Goal: Find specific page/section: Find specific page/section

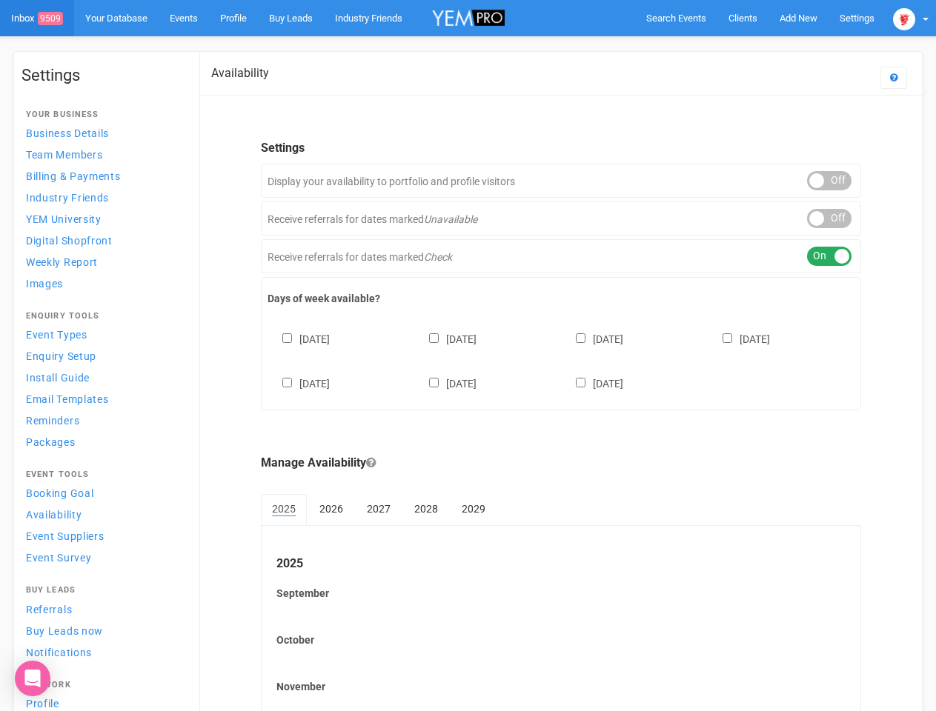
click at [468, 356] on div "[DATE] [DATE] [DATE] [DATE] [DATE] [DATE] [DATE]" at bounding box center [560, 354] width 587 height 89
click at [676, 18] on span "Search Events" at bounding box center [676, 18] width 60 height 11
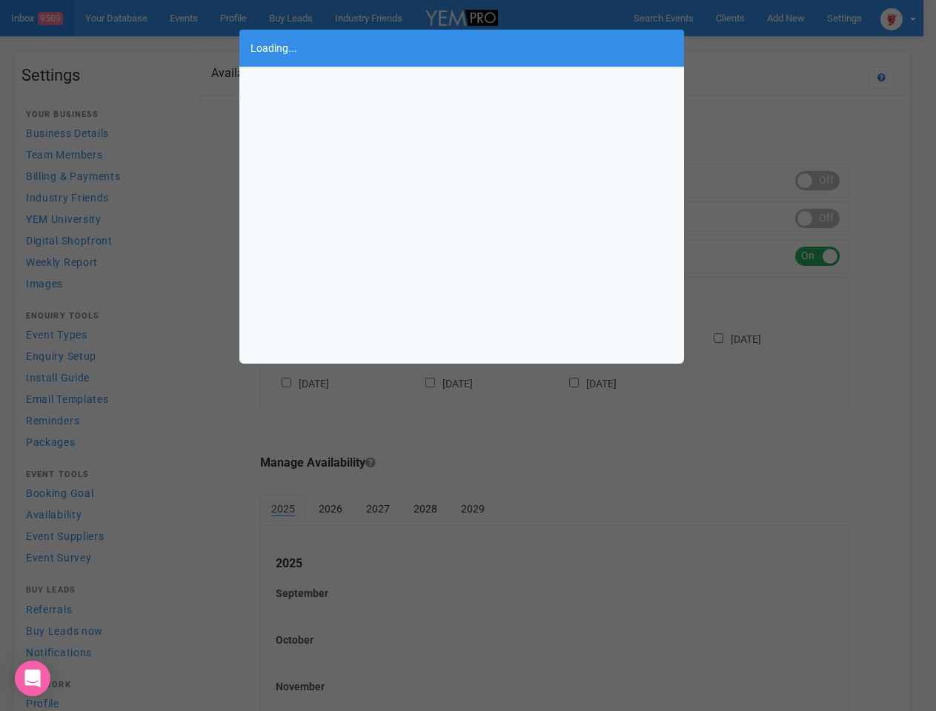
click at [764, 47] on div "Loading..." at bounding box center [468, 355] width 936 height 711
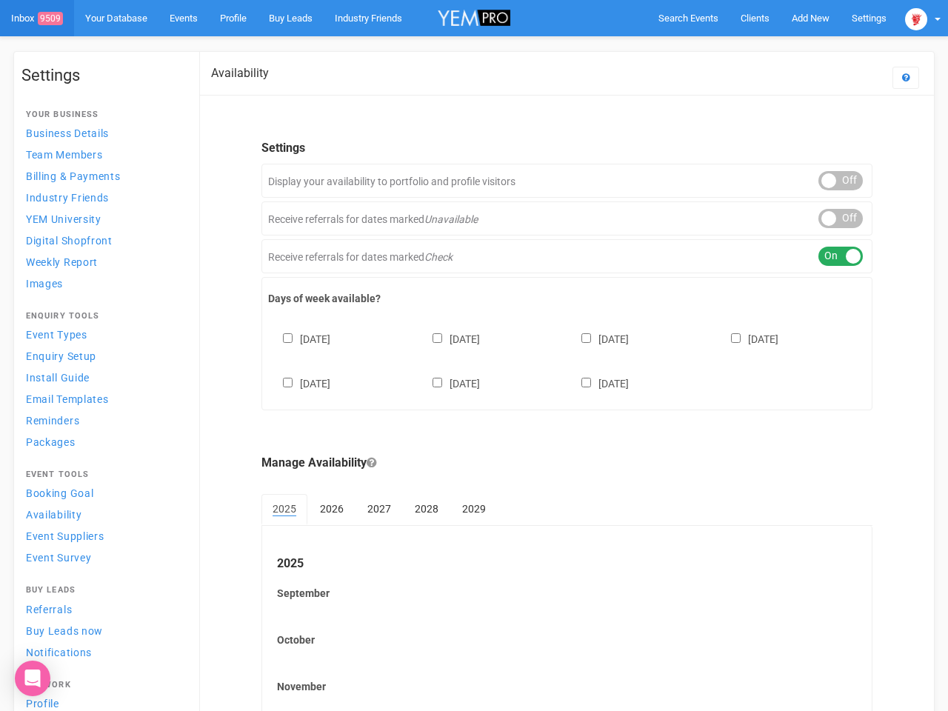
click at [911, 18] on body "Search Events Clients Add New New Client New Event New Enquiry Settings [GEOGRA…" at bounding box center [474, 428] width 948 height 857
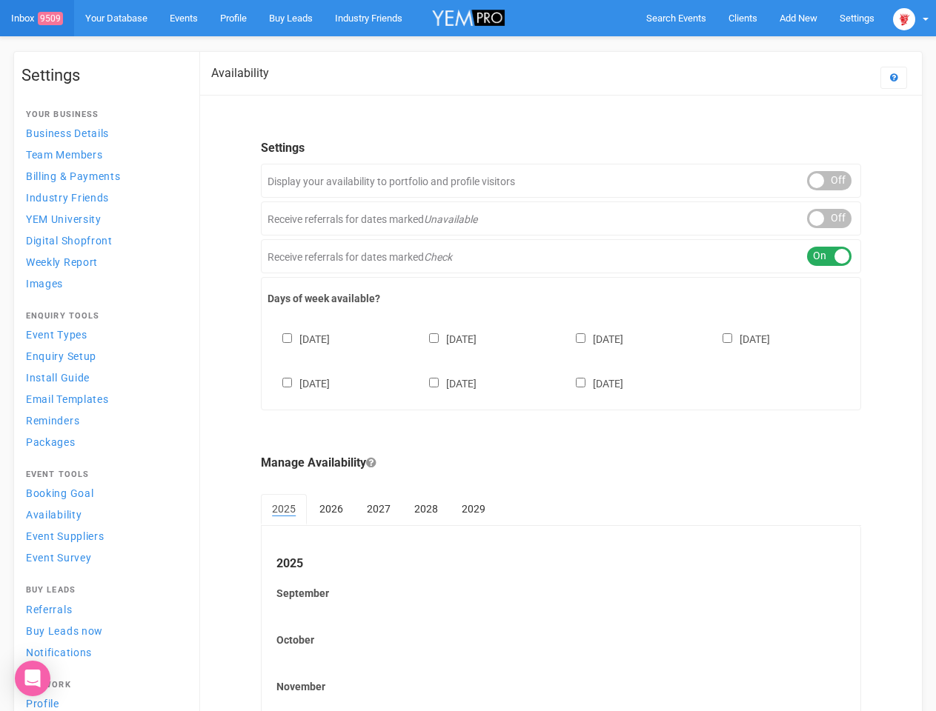
click at [829, 181] on div "ON OFF" at bounding box center [829, 180] width 44 height 19
click at [829, 219] on div "ON OFF" at bounding box center [829, 218] width 44 height 19
click at [829, 256] on div "ON OFF" at bounding box center [829, 256] width 44 height 19
click at [561, 359] on div "[DATE] [DATE] [DATE] [DATE] [DATE] [DATE] [DATE]" at bounding box center [560, 354] width 587 height 89
